Goal: Task Accomplishment & Management: Use online tool/utility

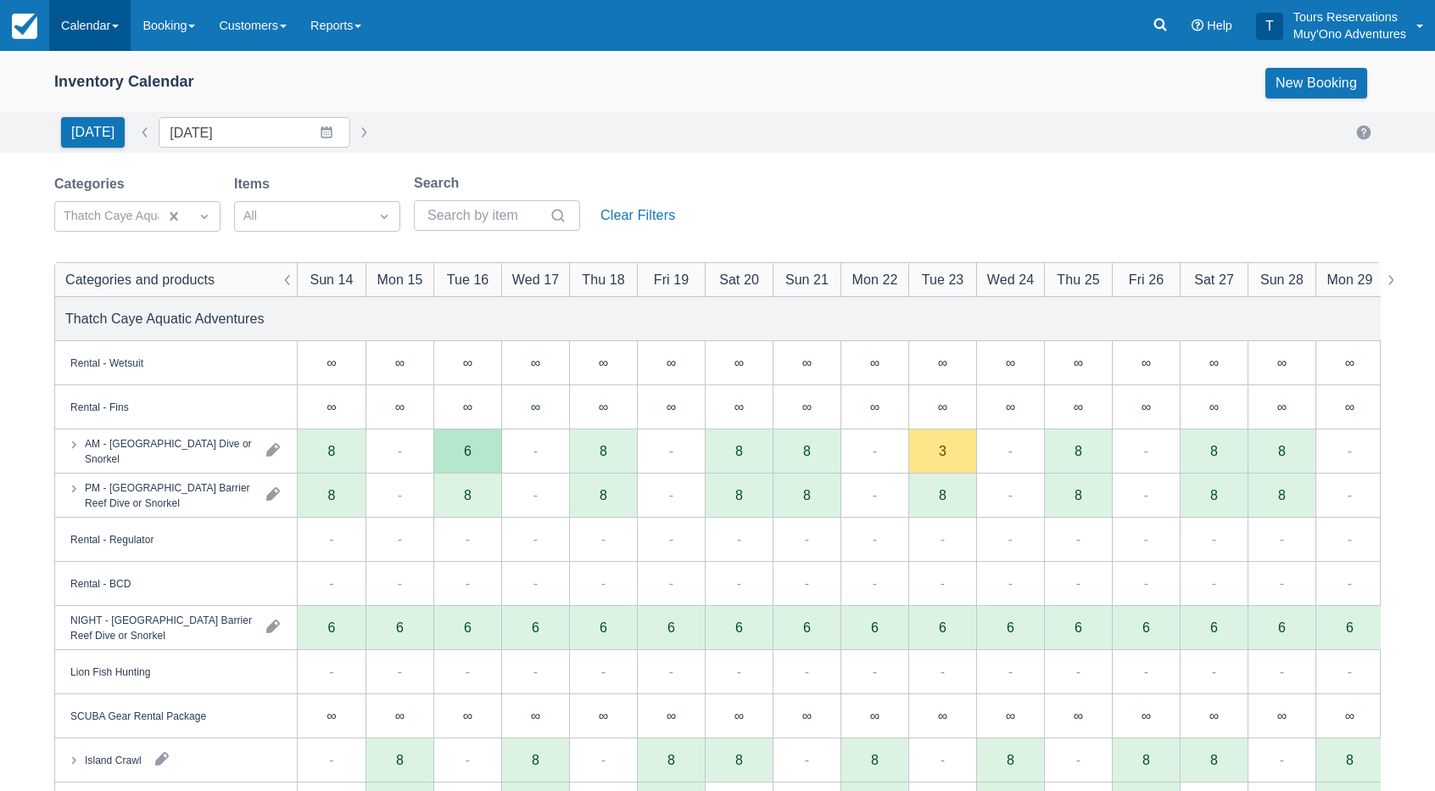
click at [111, 22] on link "Calendar" at bounding box center [89, 25] width 81 height 51
click at [85, 148] on link "Inventory" at bounding box center [117, 144] width 134 height 36
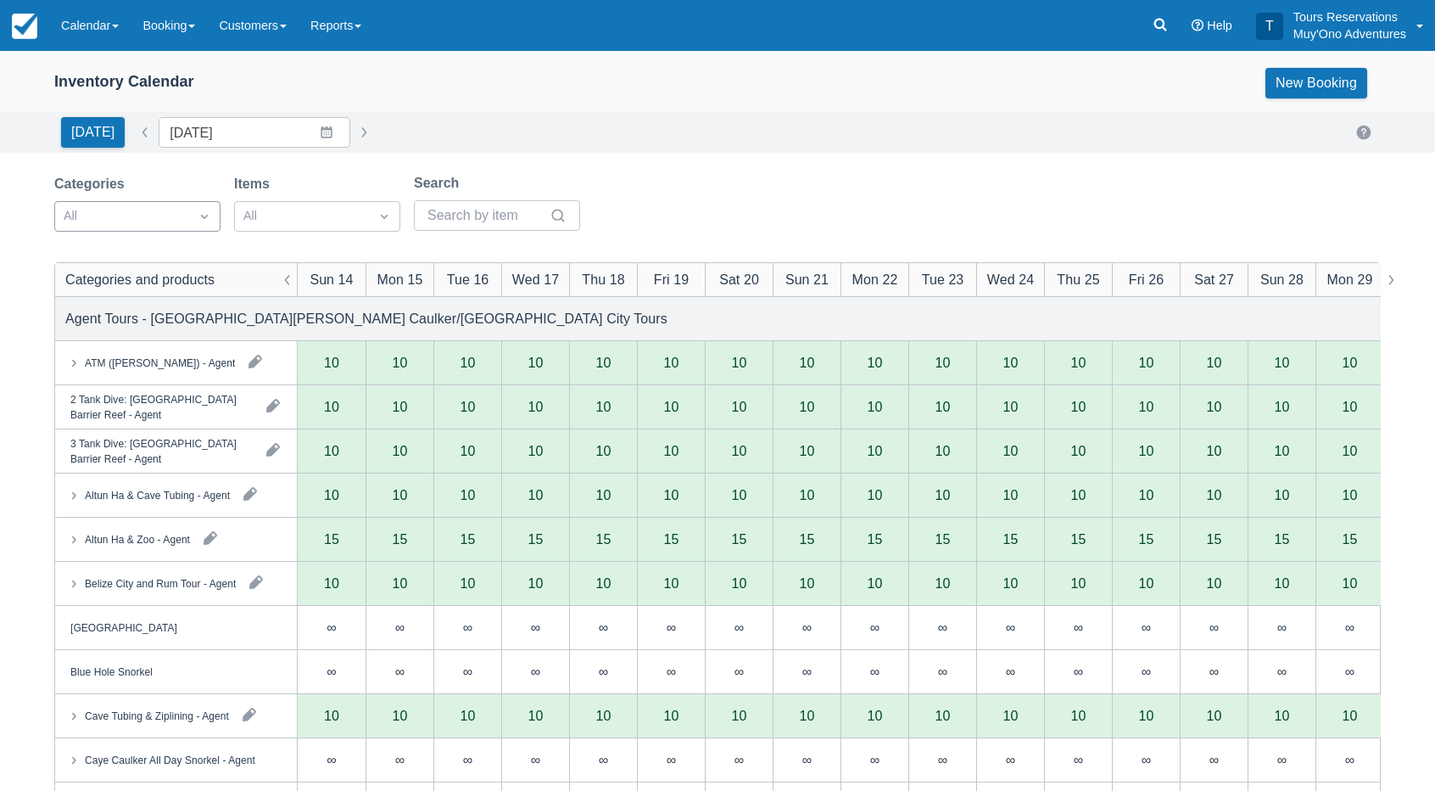
click at [176, 203] on div "All" at bounding box center [122, 216] width 134 height 27
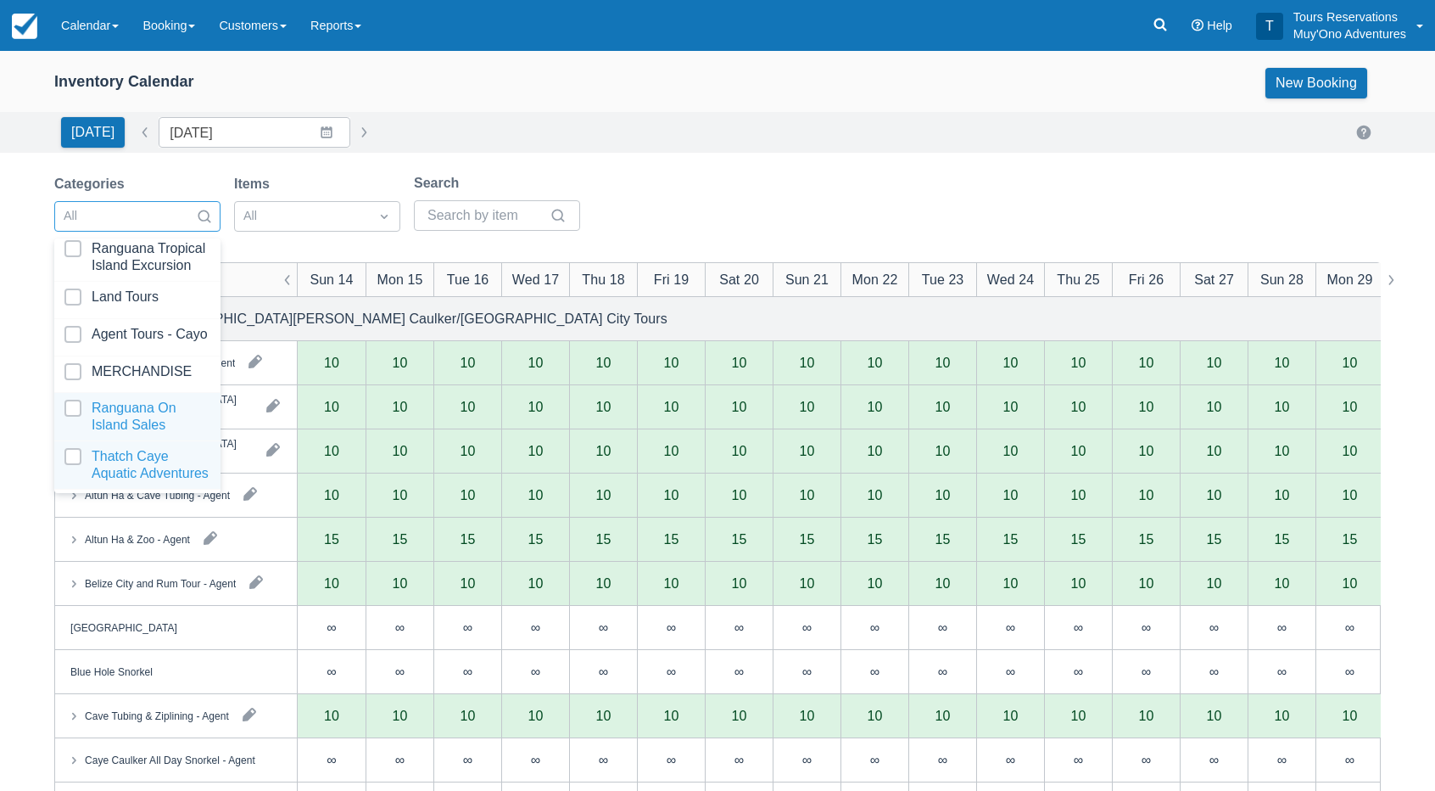
scroll to position [168, 0]
click at [134, 465] on div at bounding box center [137, 465] width 146 height 34
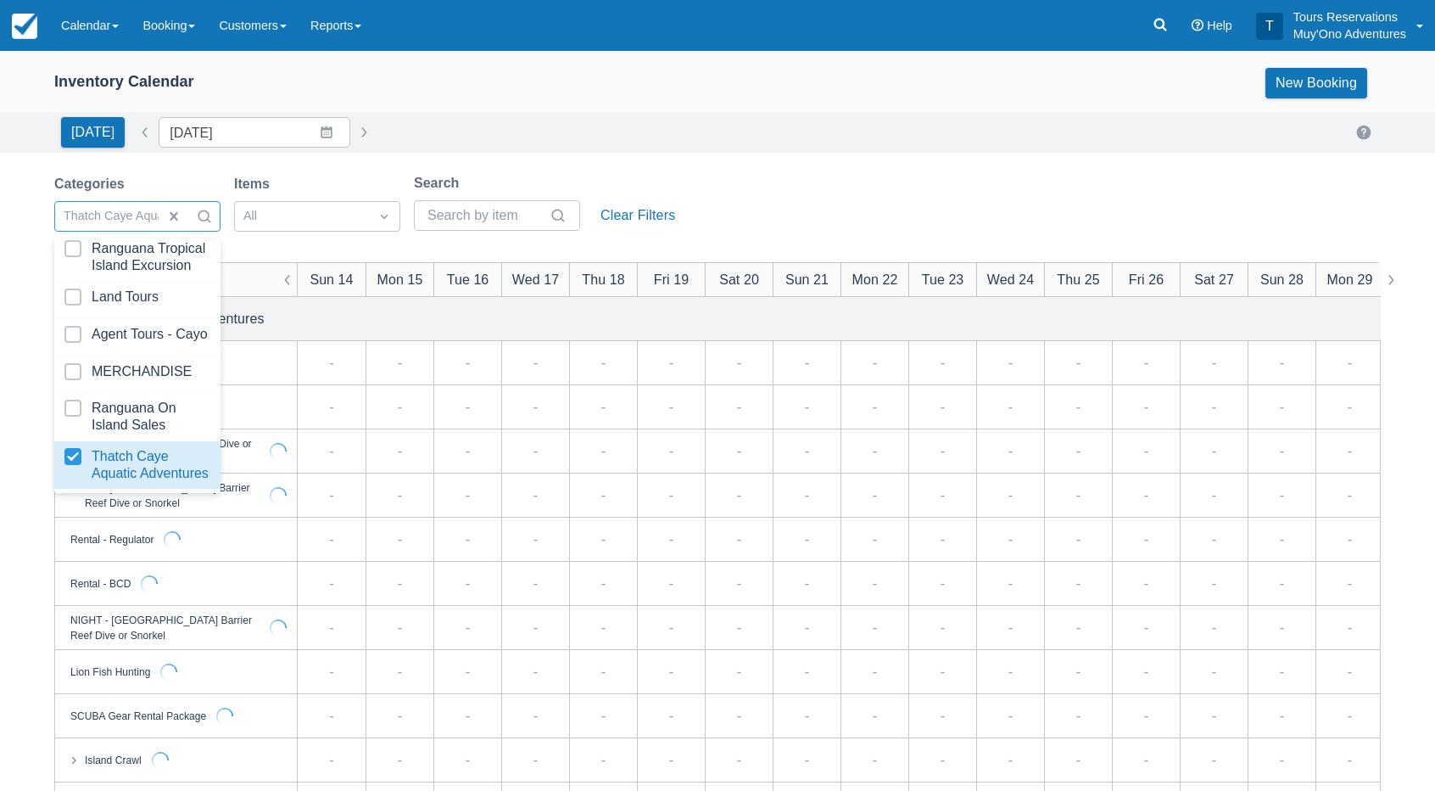
click at [687, 130] on div "Today Date 09/14/25 Navigate forward to interact with the calendar and select a…" at bounding box center [717, 132] width 1327 height 31
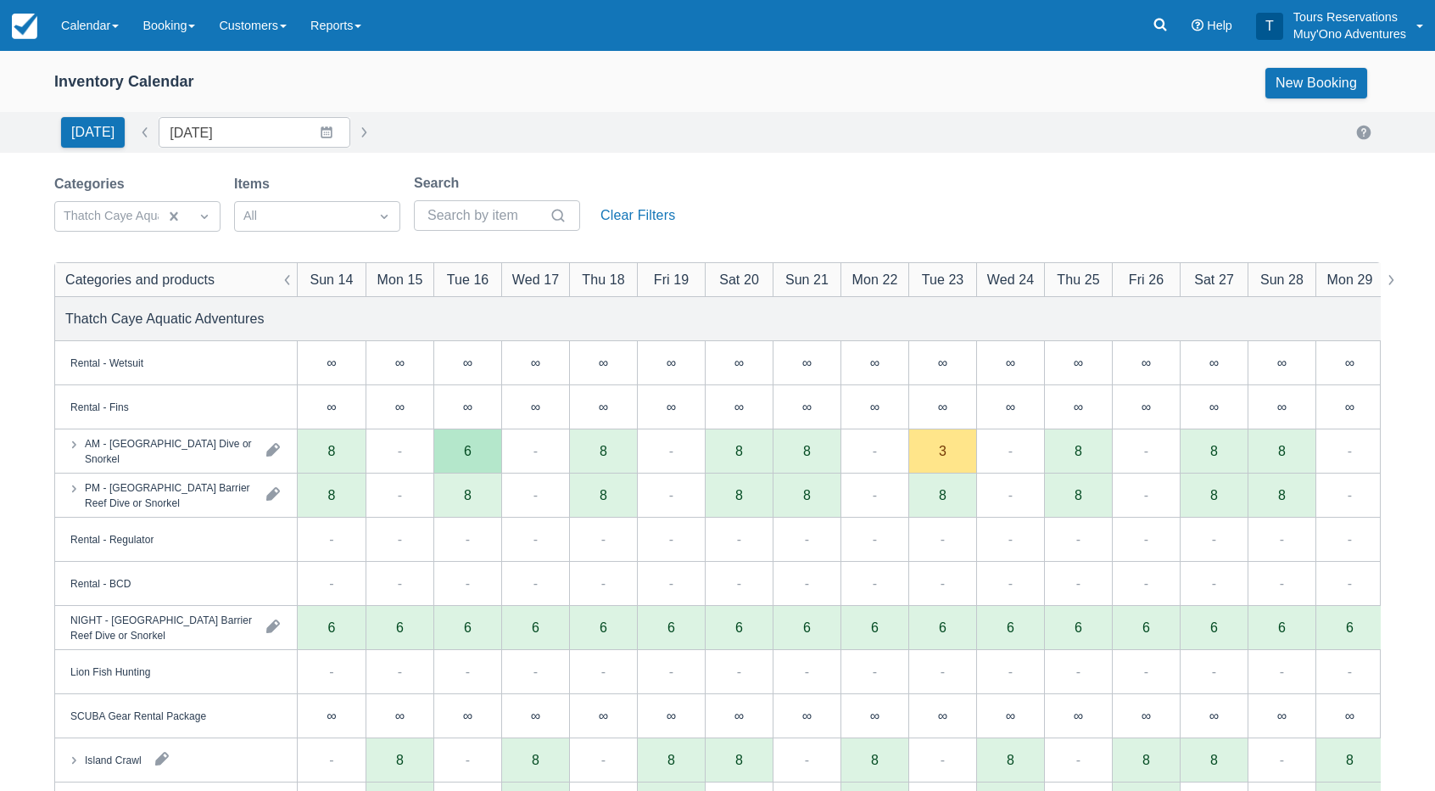
click at [784, 122] on div "Today Date 09/14/25 Navigate forward to interact with the calendar and select a…" at bounding box center [717, 132] width 1327 height 31
